Goal: Task Accomplishment & Management: Complete application form

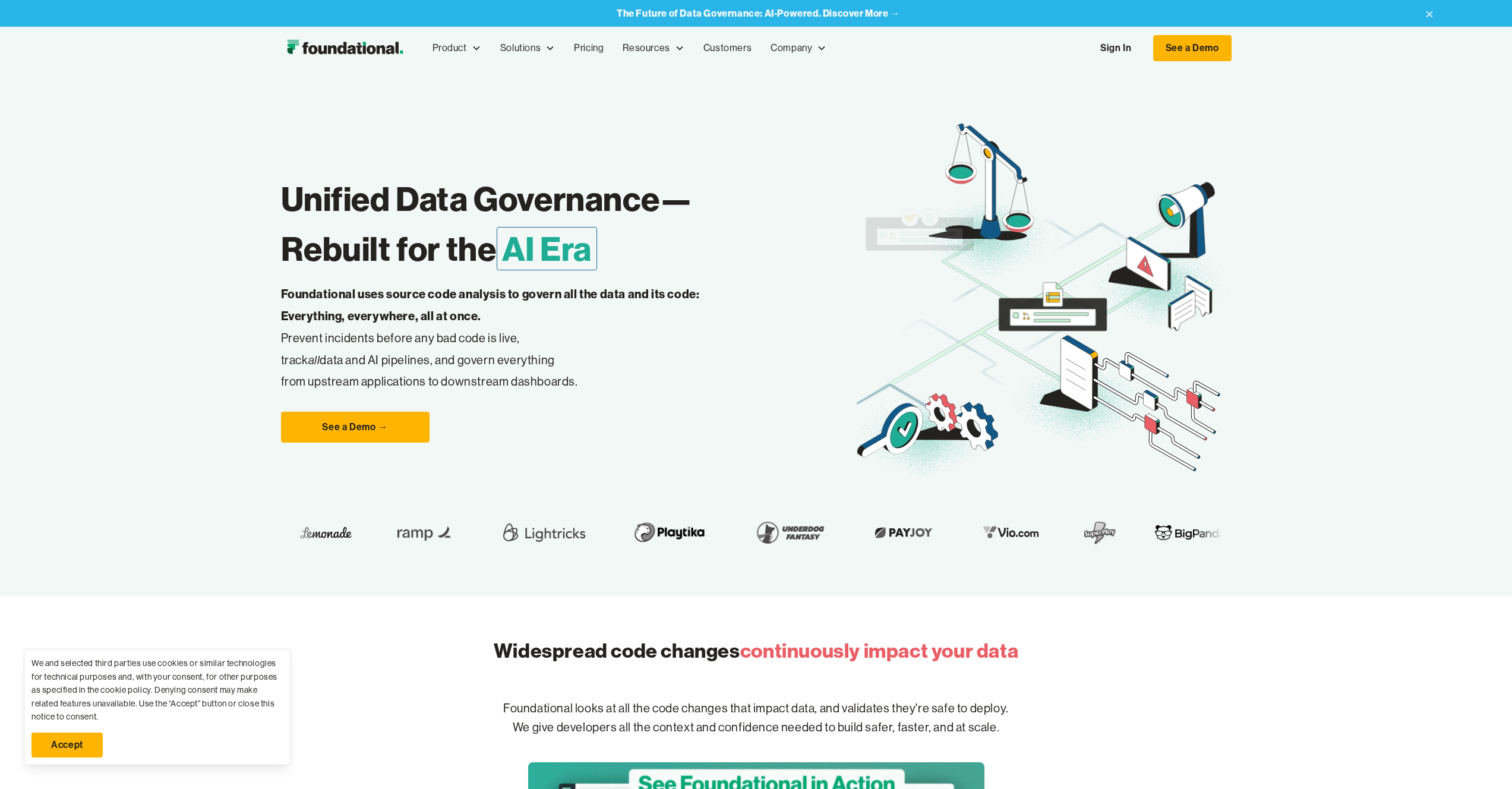
click at [1117, 49] on link "Sign In" at bounding box center [1116, 47] width 55 height 25
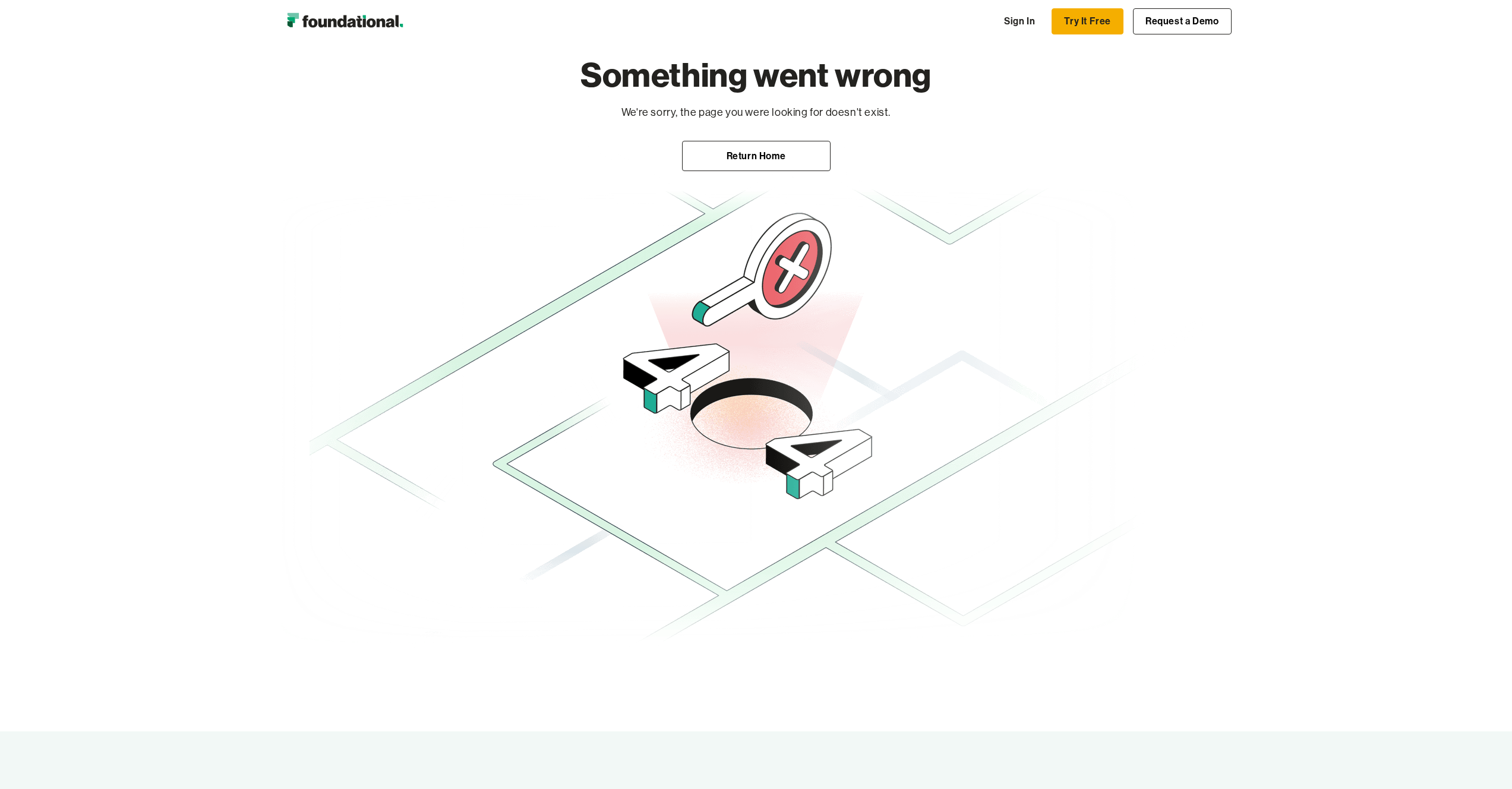
click at [1094, 24] on link "Try It Free" at bounding box center [1088, 21] width 72 height 26
